Goal: Information Seeking & Learning: Learn about a topic

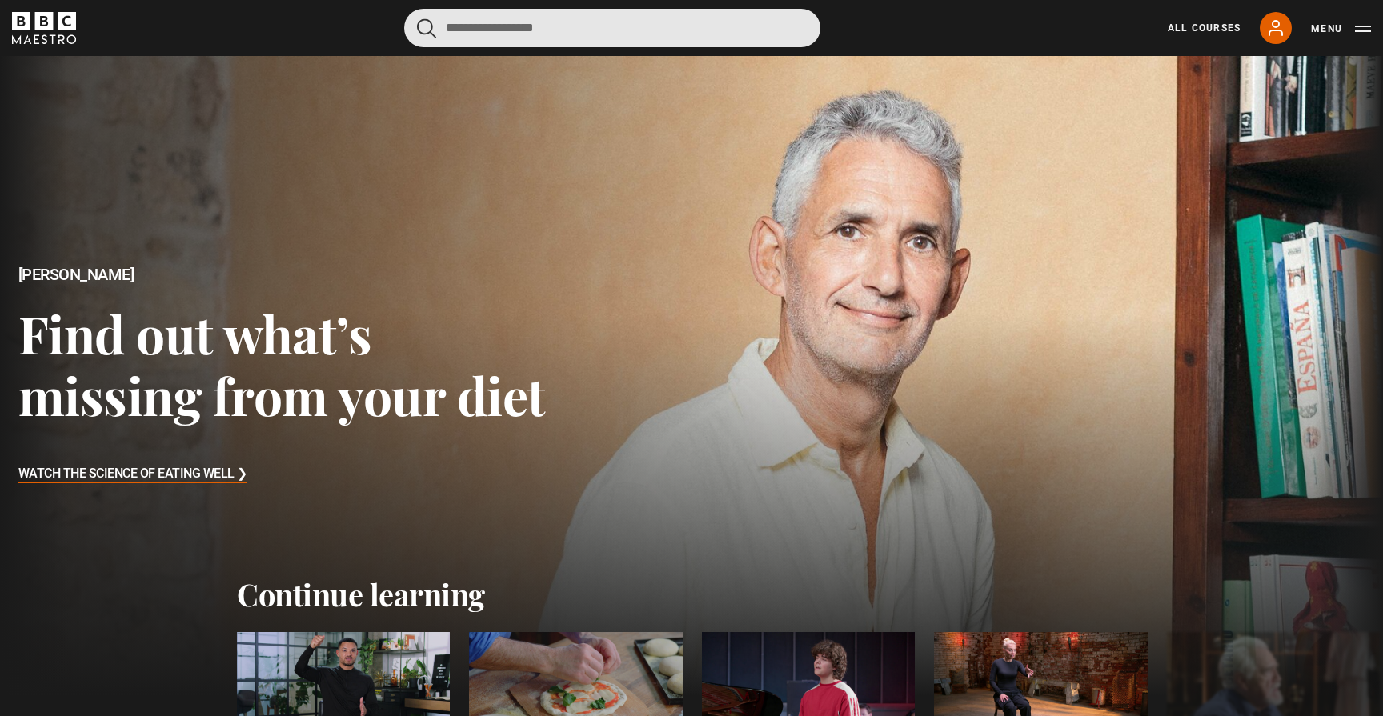
click at [458, 36] on input "Search" at bounding box center [612, 28] width 416 height 38
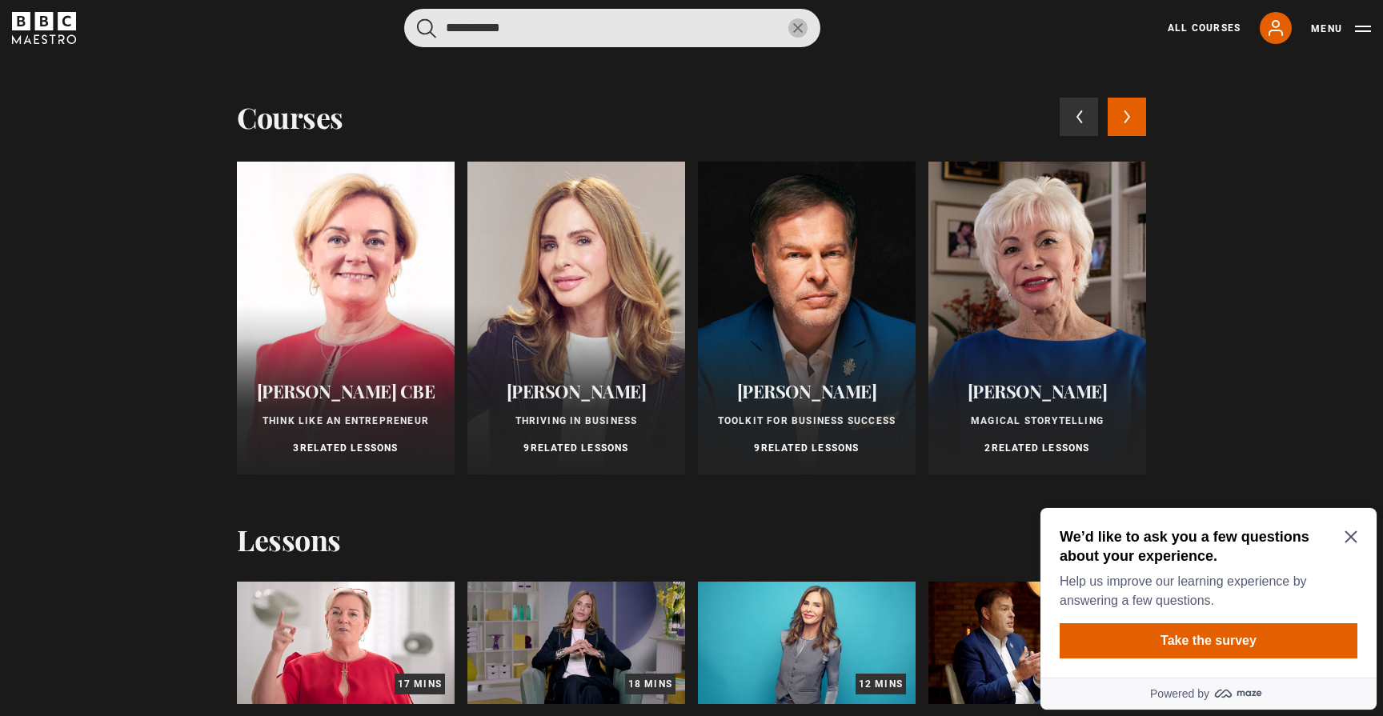
type input "**********"
click at [427, 27] on button "submit" at bounding box center [426, 28] width 19 height 20
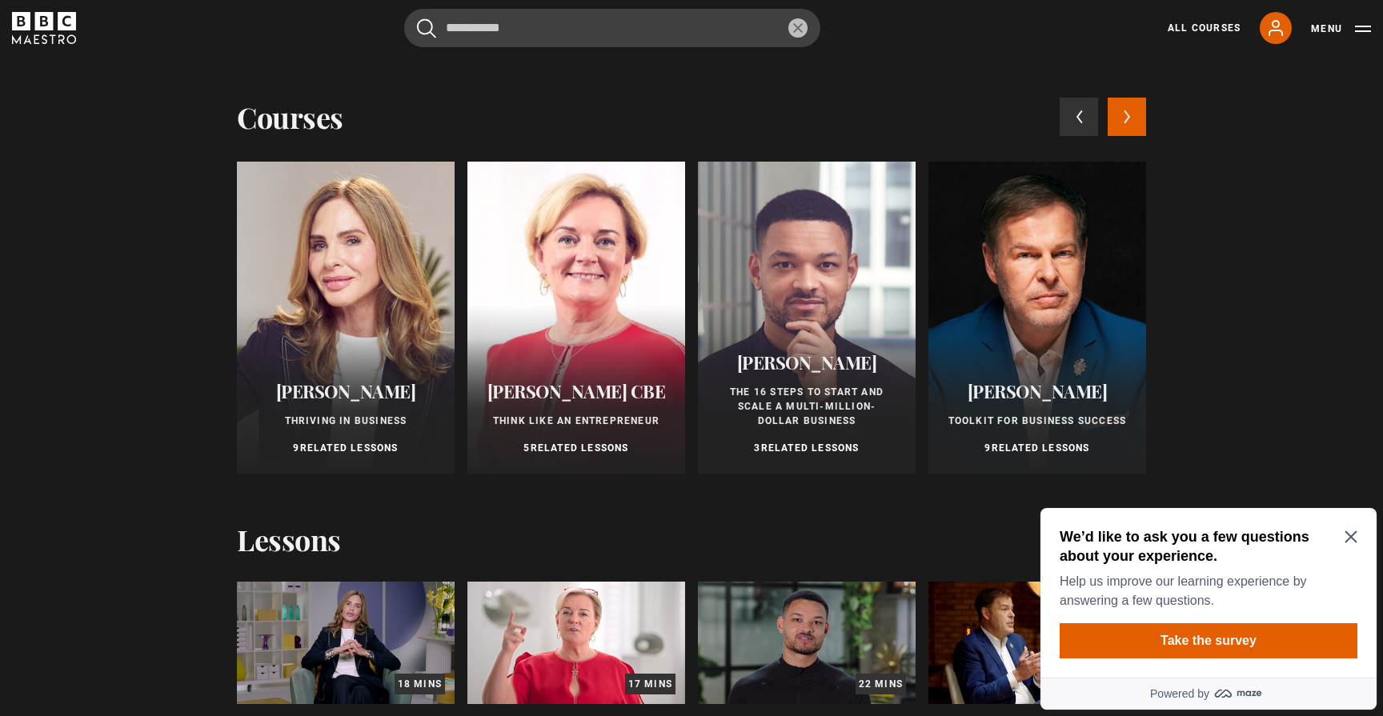
click at [606, 352] on div at bounding box center [576, 318] width 218 height 313
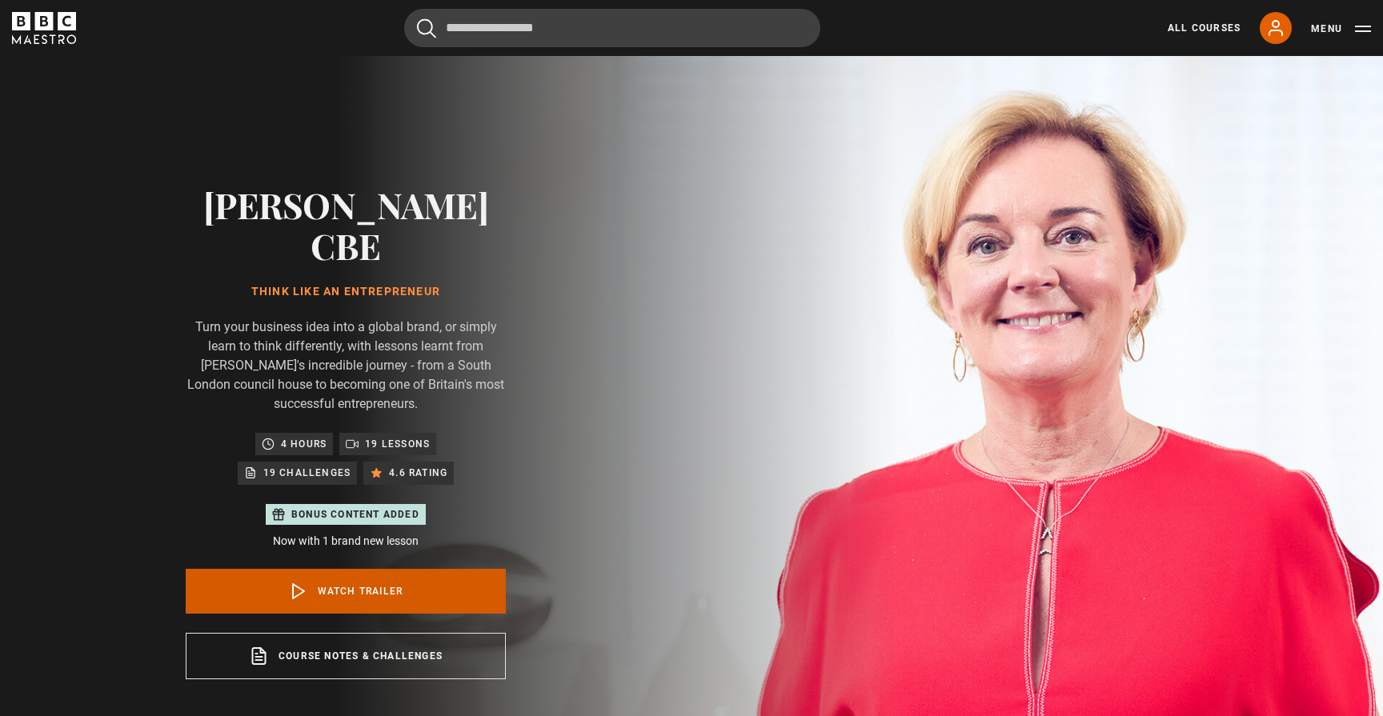
click at [375, 569] on link "Watch Trailer" at bounding box center [346, 591] width 320 height 45
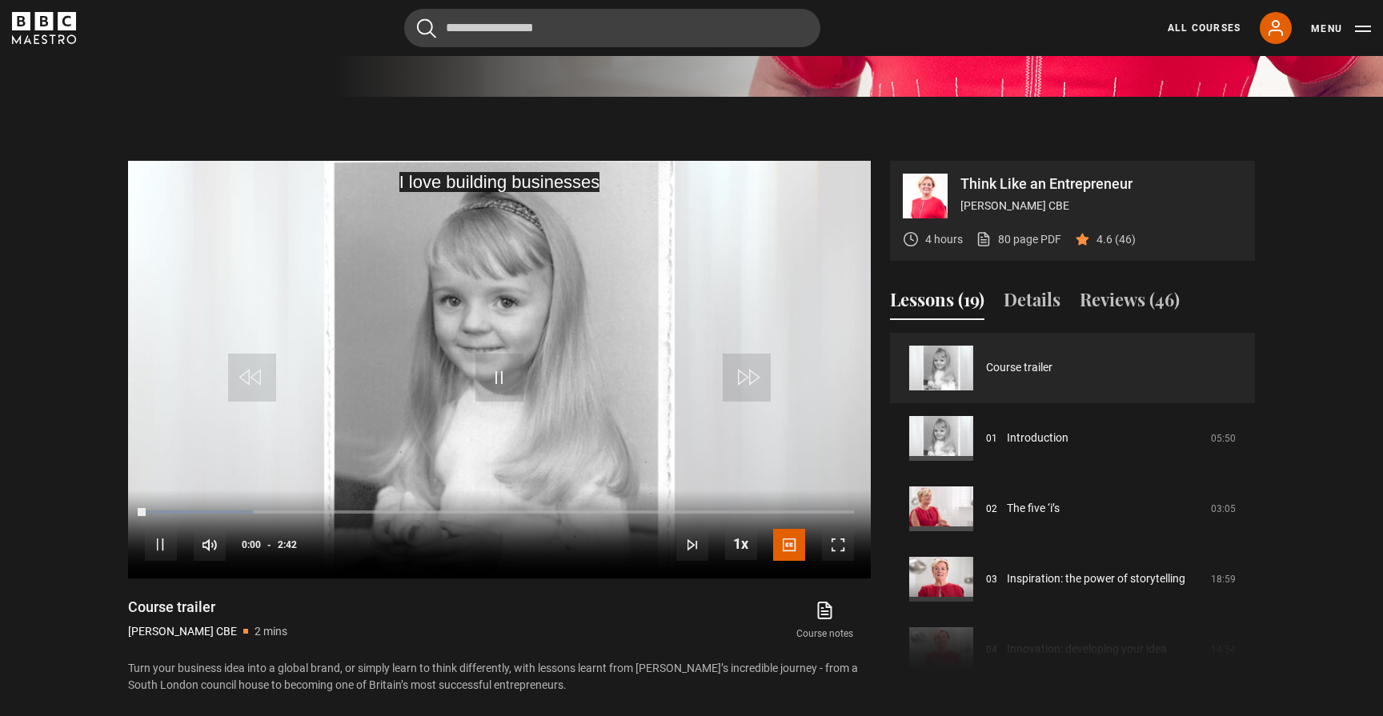
scroll to position [764, 0]
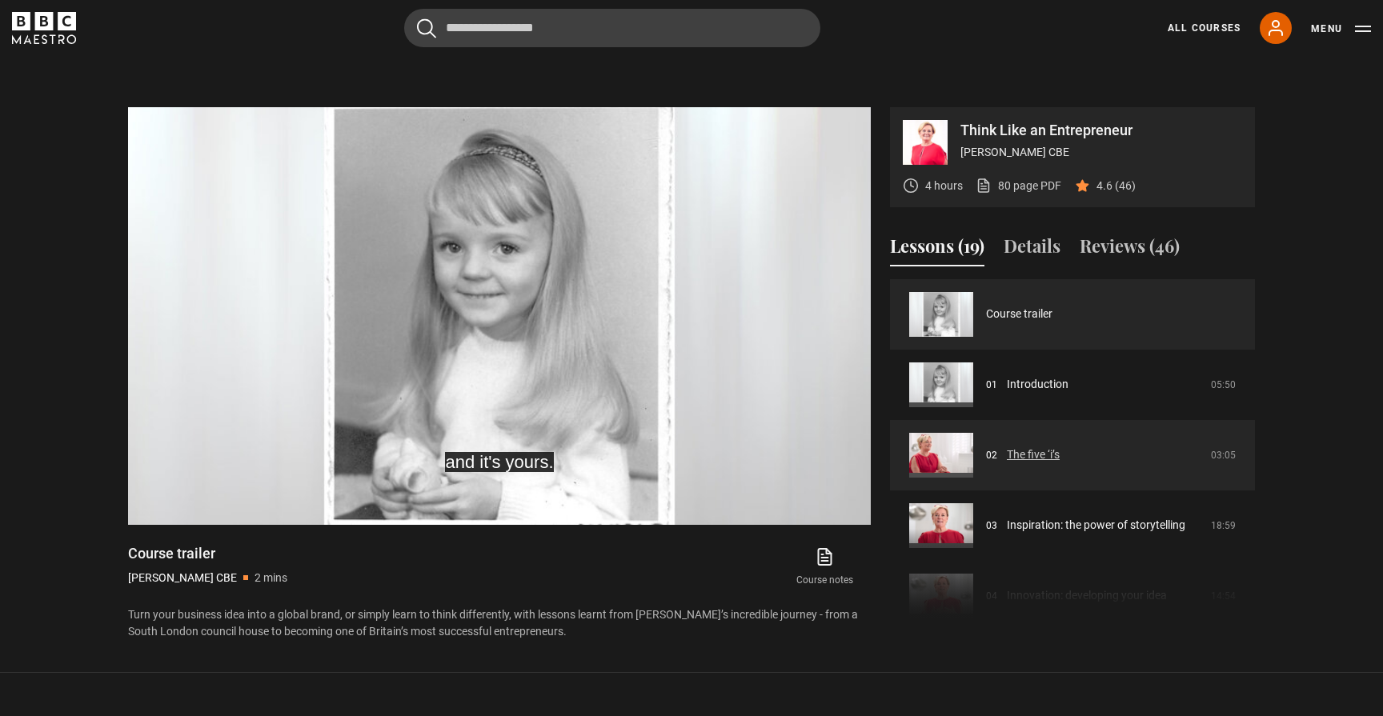
click at [1041, 447] on link "The five ‘i’s" at bounding box center [1033, 455] width 53 height 17
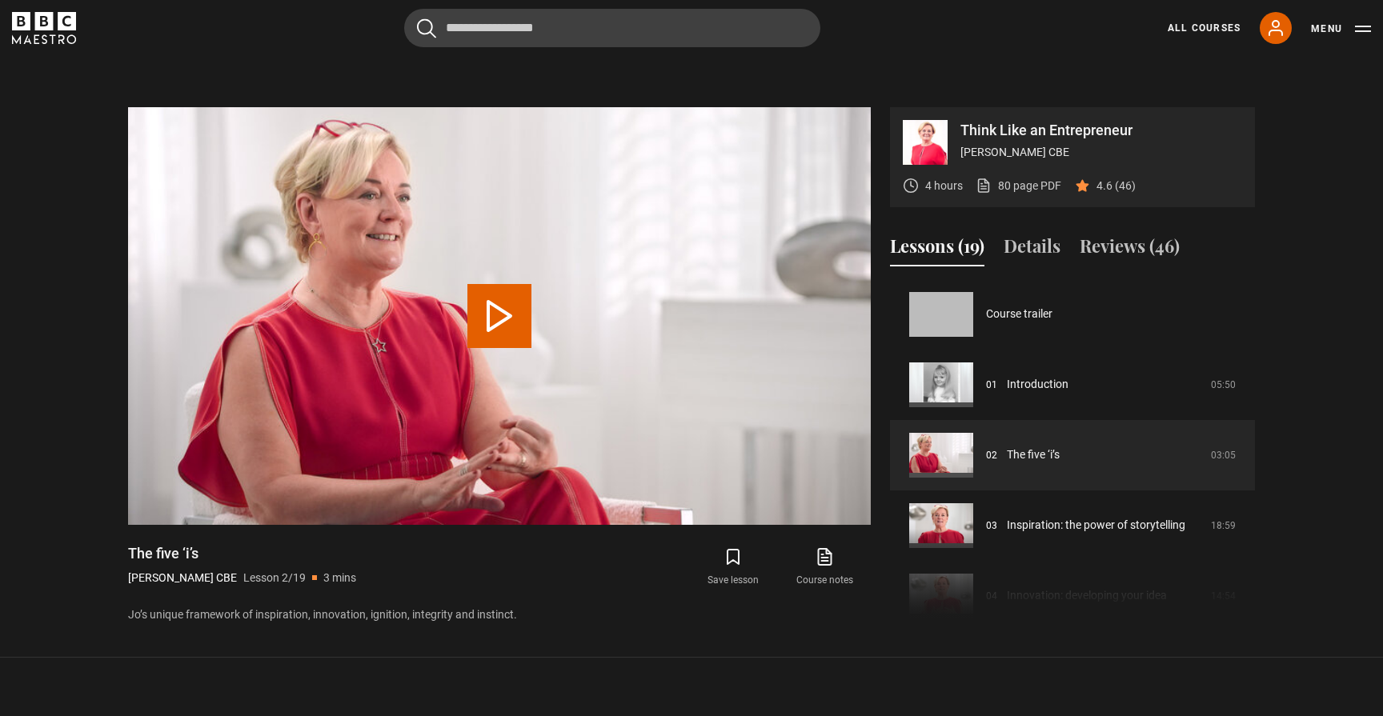
scroll to position [70, 0]
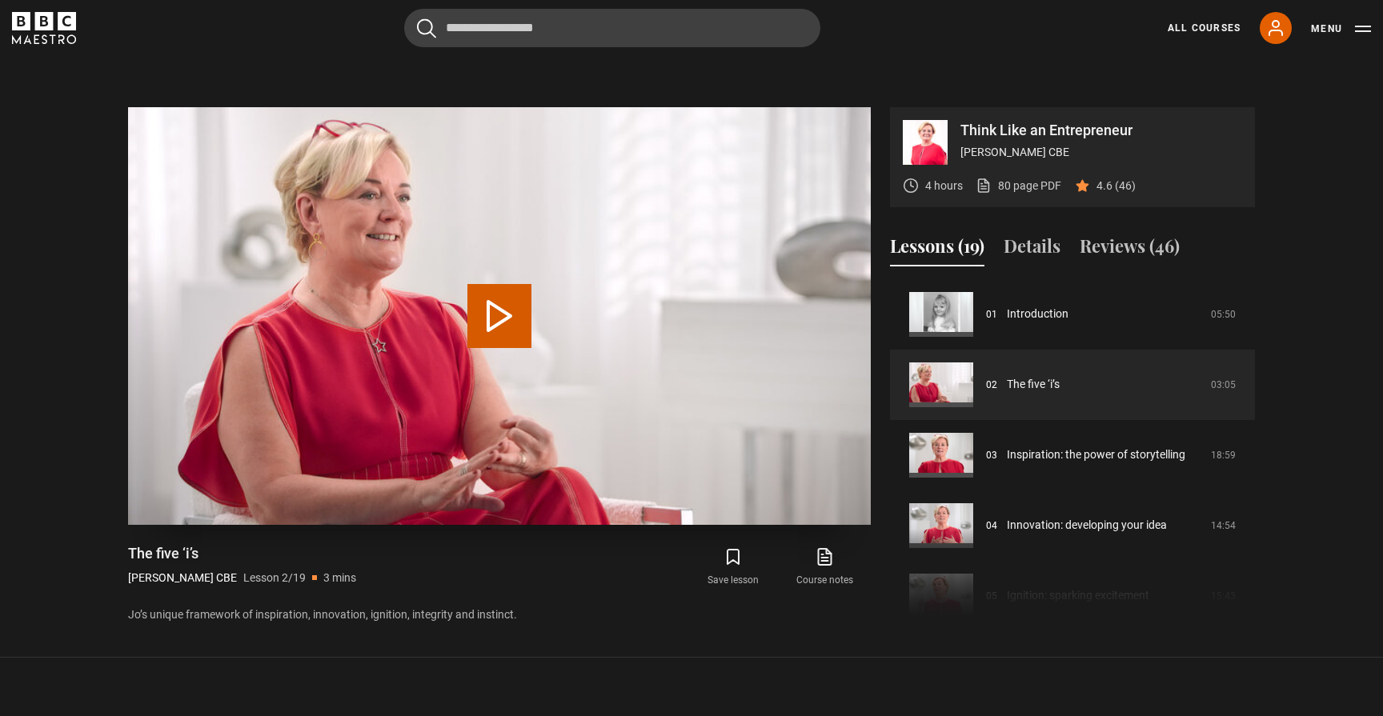
click at [503, 284] on button "Play Lesson The five ‘i’s" at bounding box center [499, 316] width 64 height 64
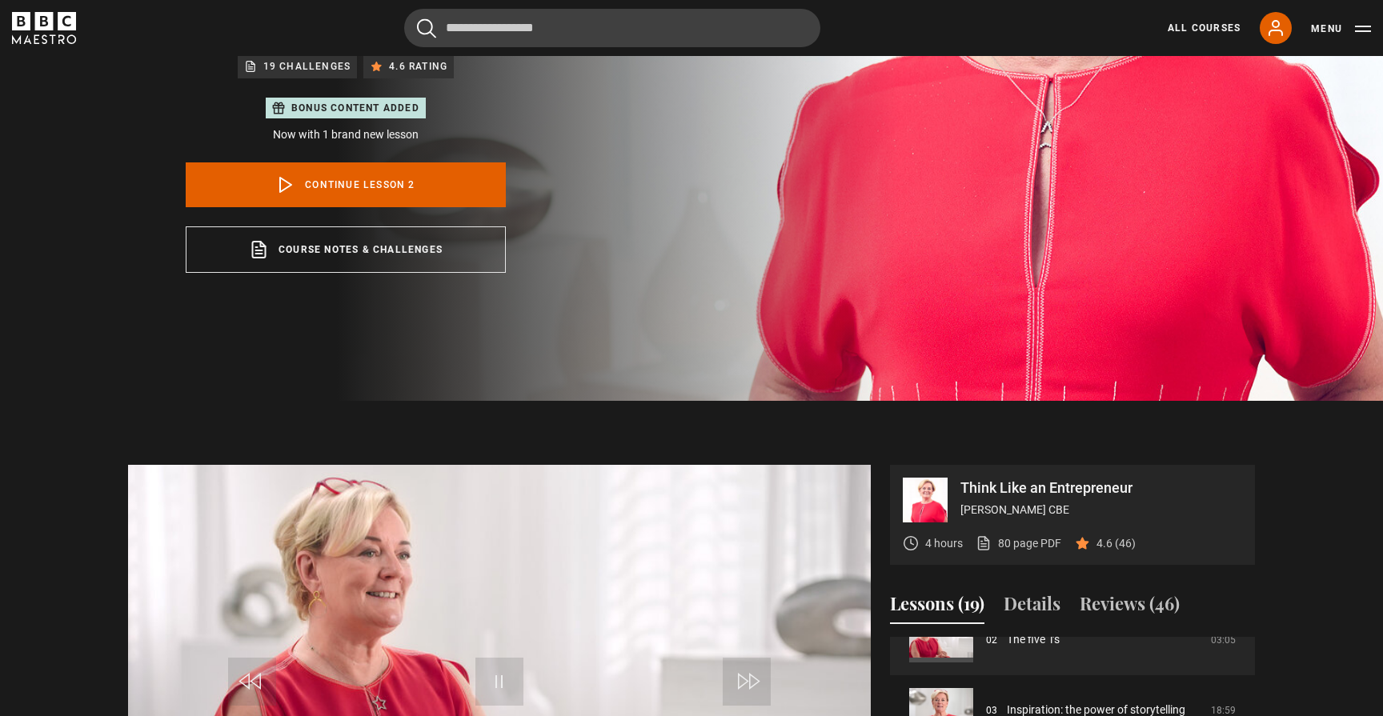
scroll to position [339, 0]
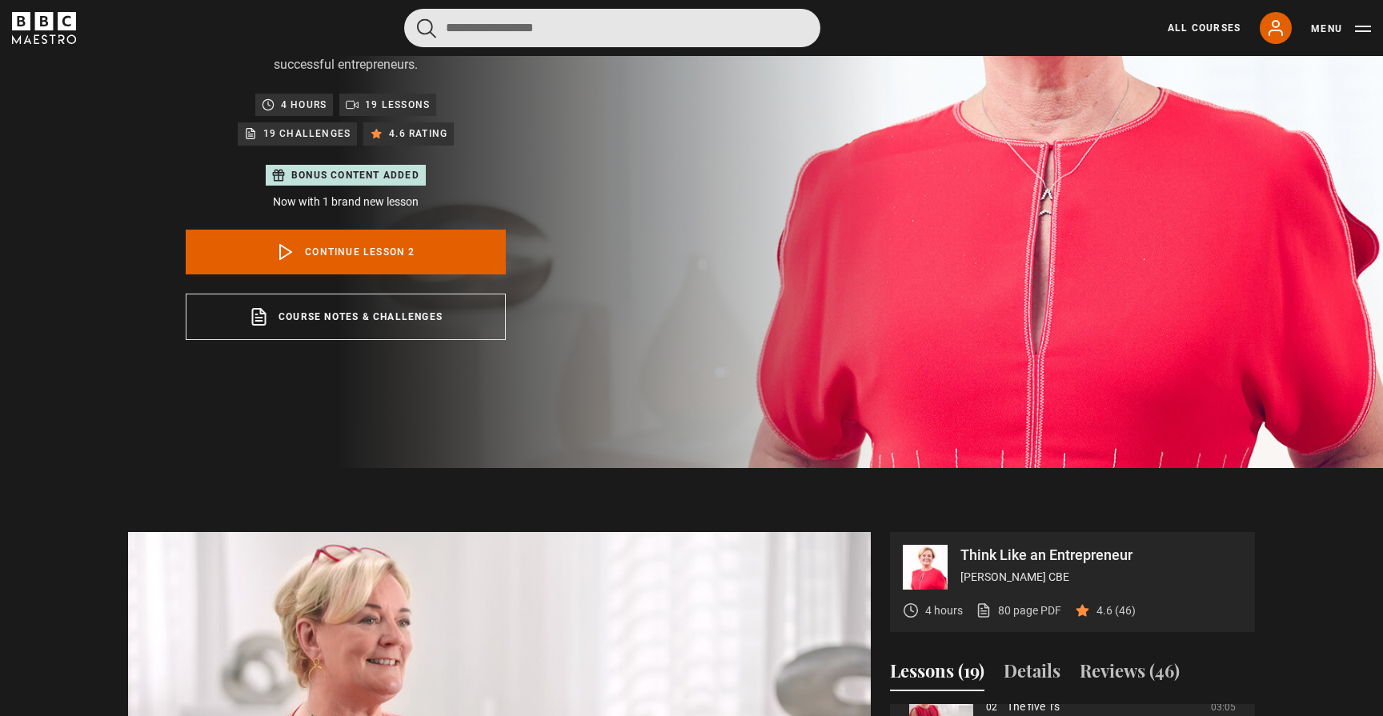
click at [497, 24] on input "Search" at bounding box center [612, 28] width 416 height 38
type input "*****"
click at [427, 27] on button "submit" at bounding box center [426, 28] width 19 height 20
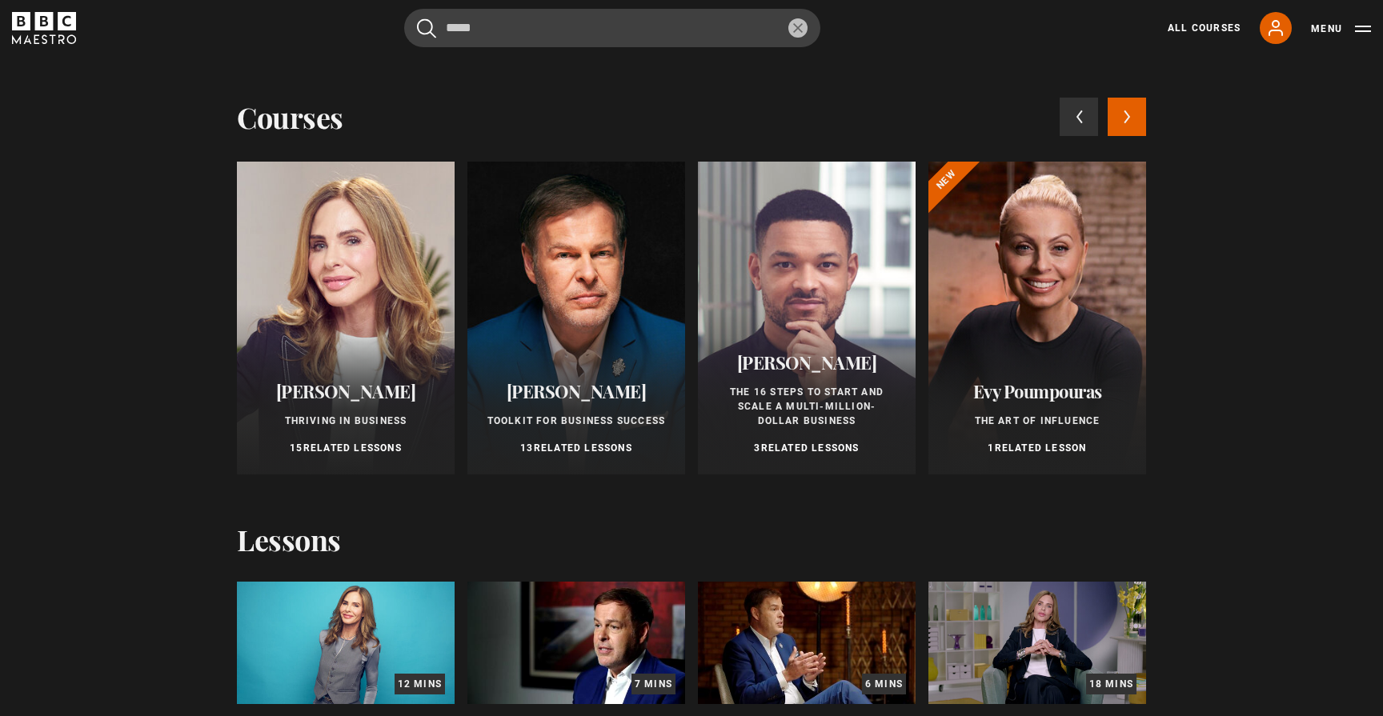
scroll to position [230, 0]
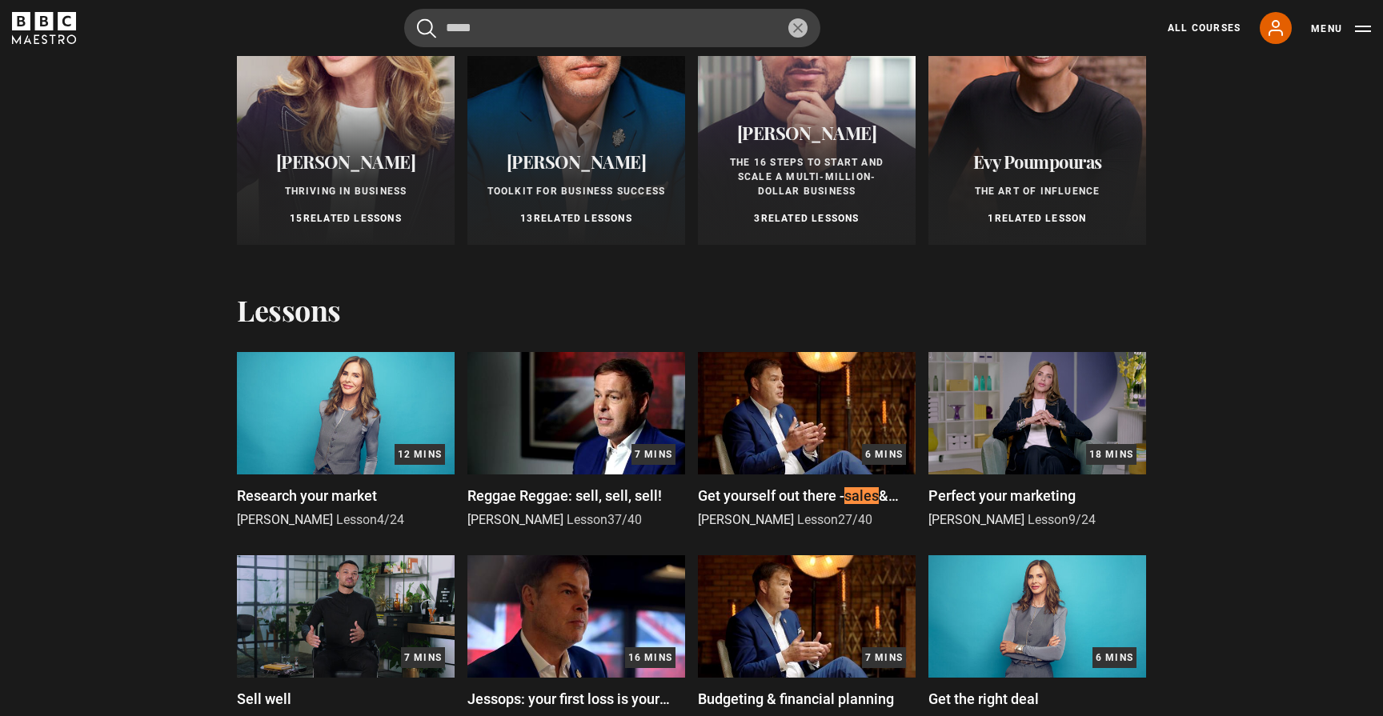
click at [814, 414] on img at bounding box center [807, 413] width 218 height 122
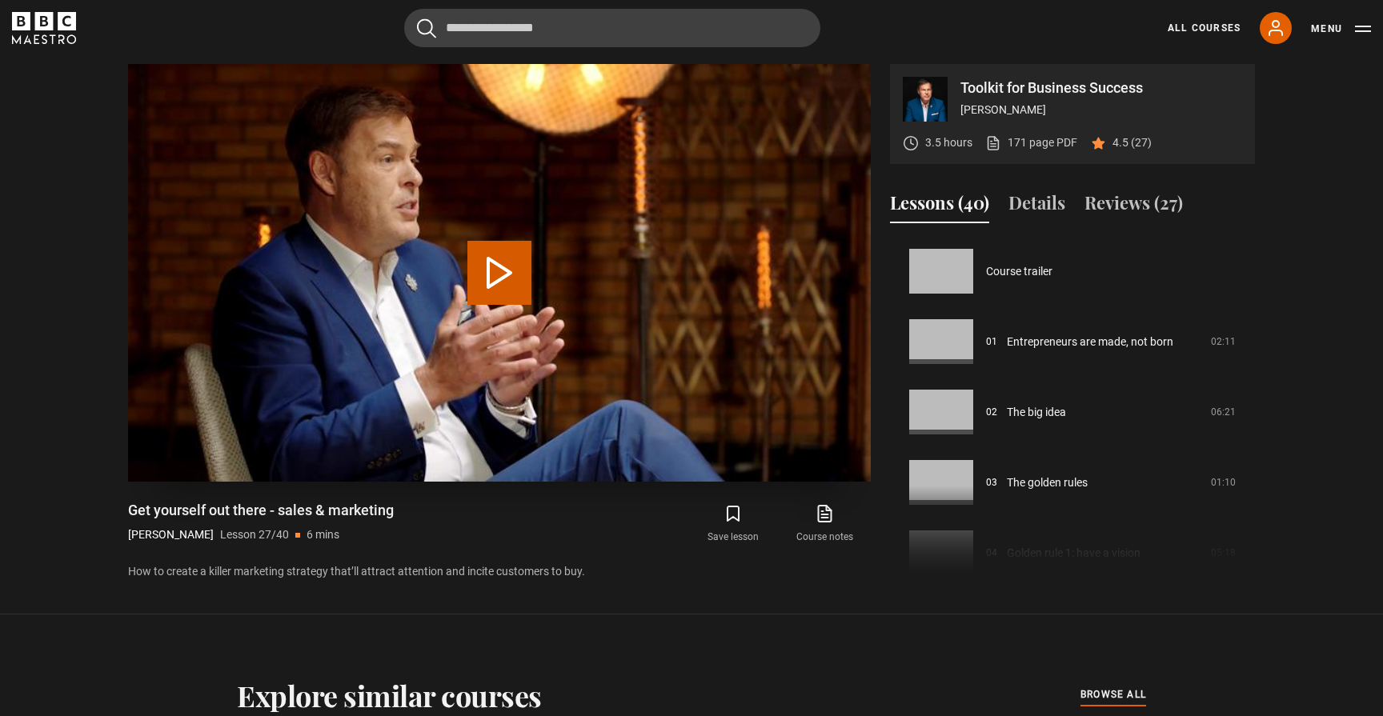
scroll to position [1832, 0]
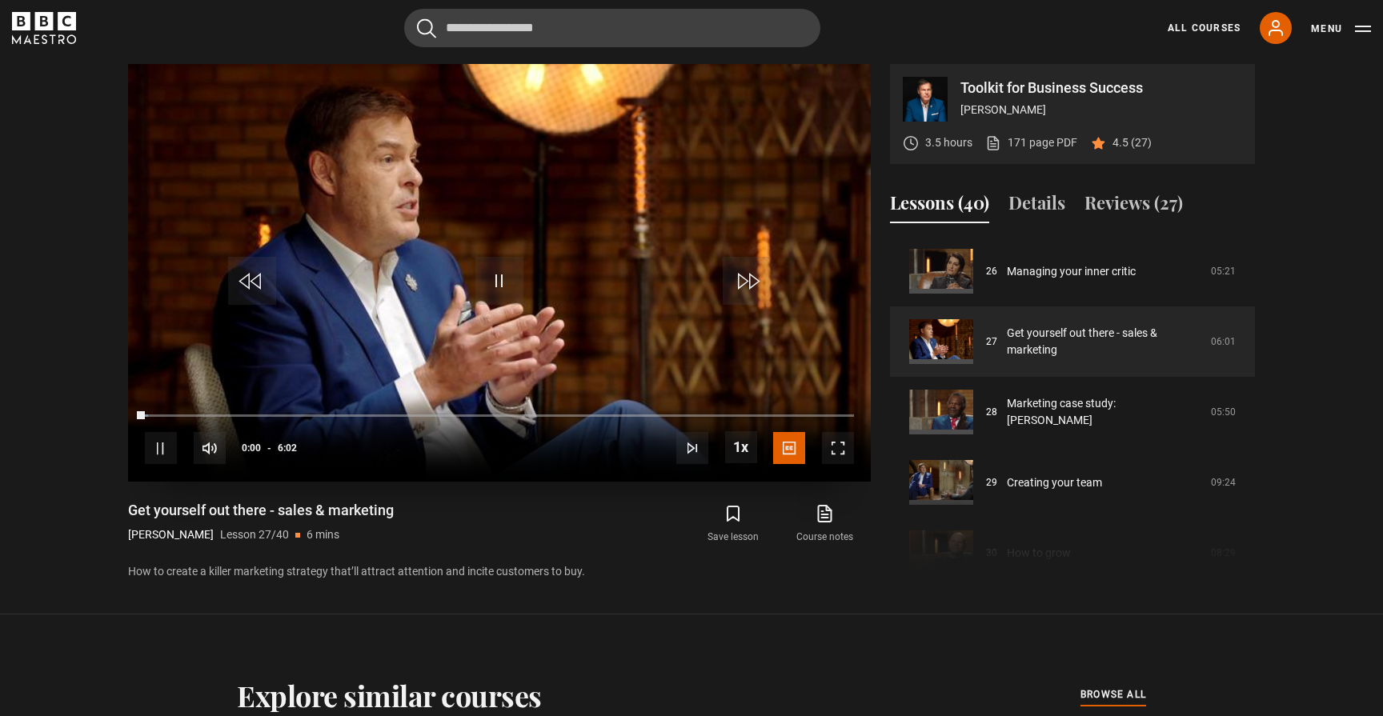
click at [508, 271] on video-js "Video Player is loading. Play Lesson Get yourself out there - sales & marketing…" at bounding box center [499, 273] width 743 height 418
click at [504, 271] on span "Video Player" at bounding box center [500, 281] width 48 height 48
click at [500, 285] on div "Video Player is loading." at bounding box center [499, 273] width 80 height 80
